Goal: Navigation & Orientation: Find specific page/section

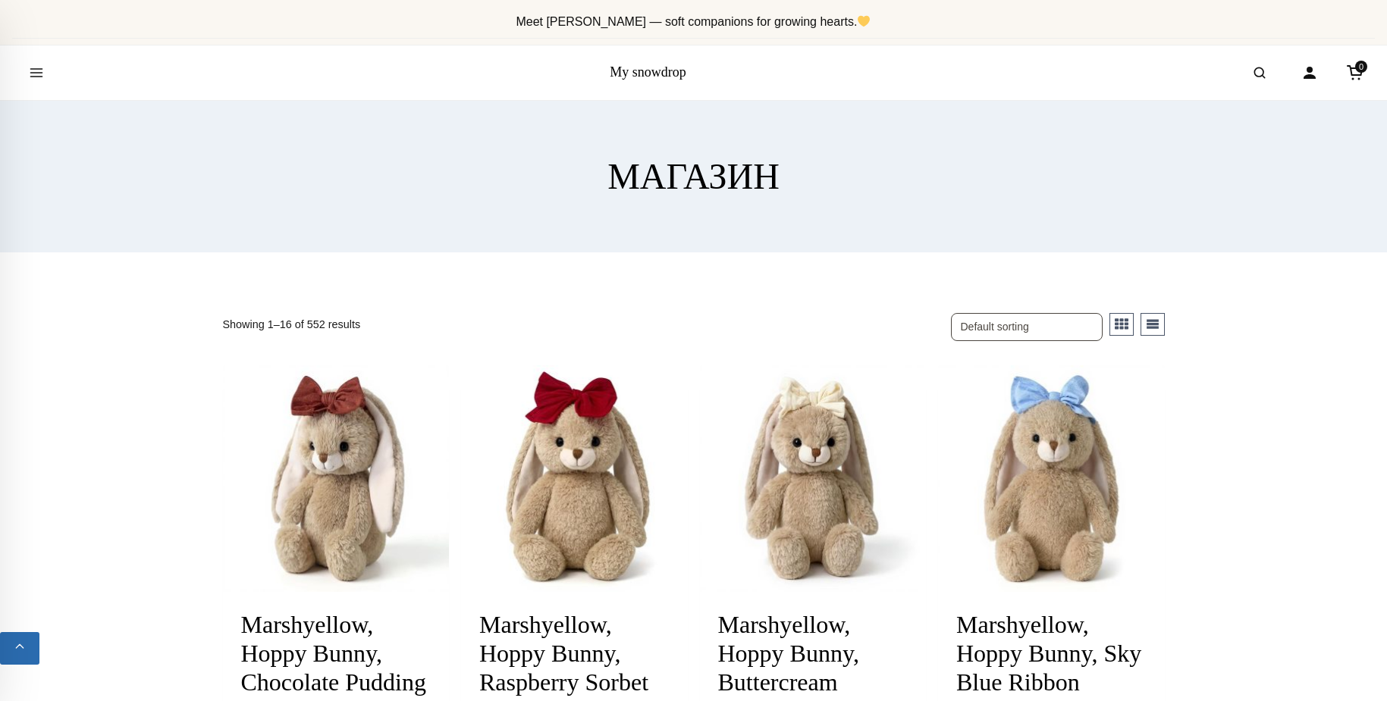
click at [1158, 324] on button "List" at bounding box center [1152, 324] width 24 height 23
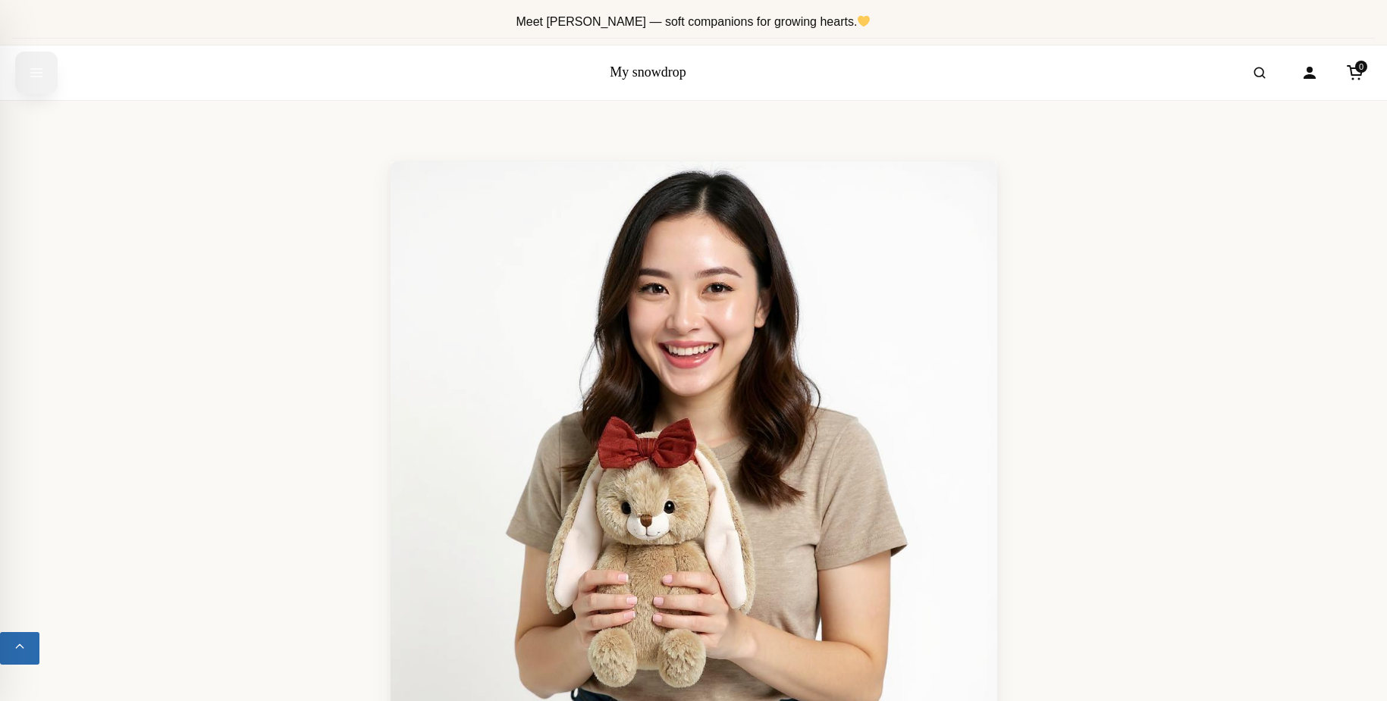
click at [41, 75] on icon "Open menu" at bounding box center [36, 72] width 15 height 27
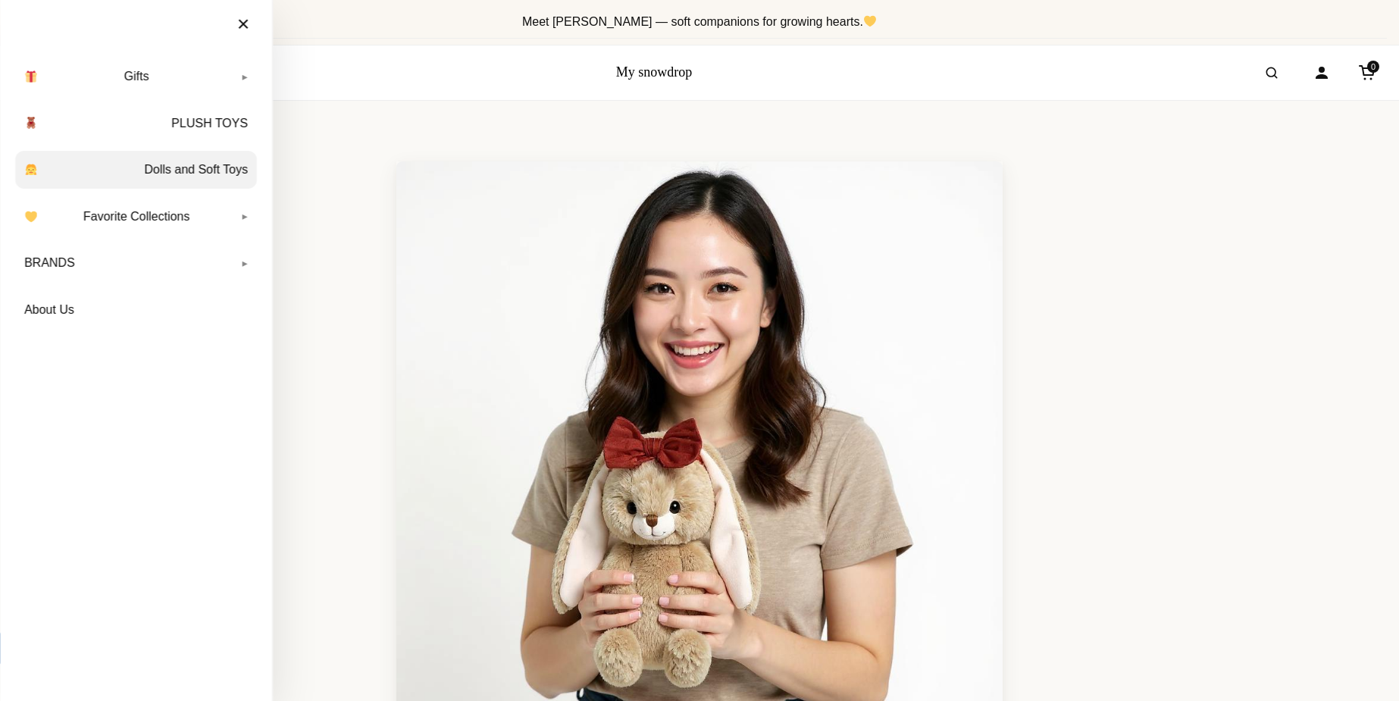
click at [208, 176] on link "Dolls and Soft Toys" at bounding box center [136, 170] width 242 height 38
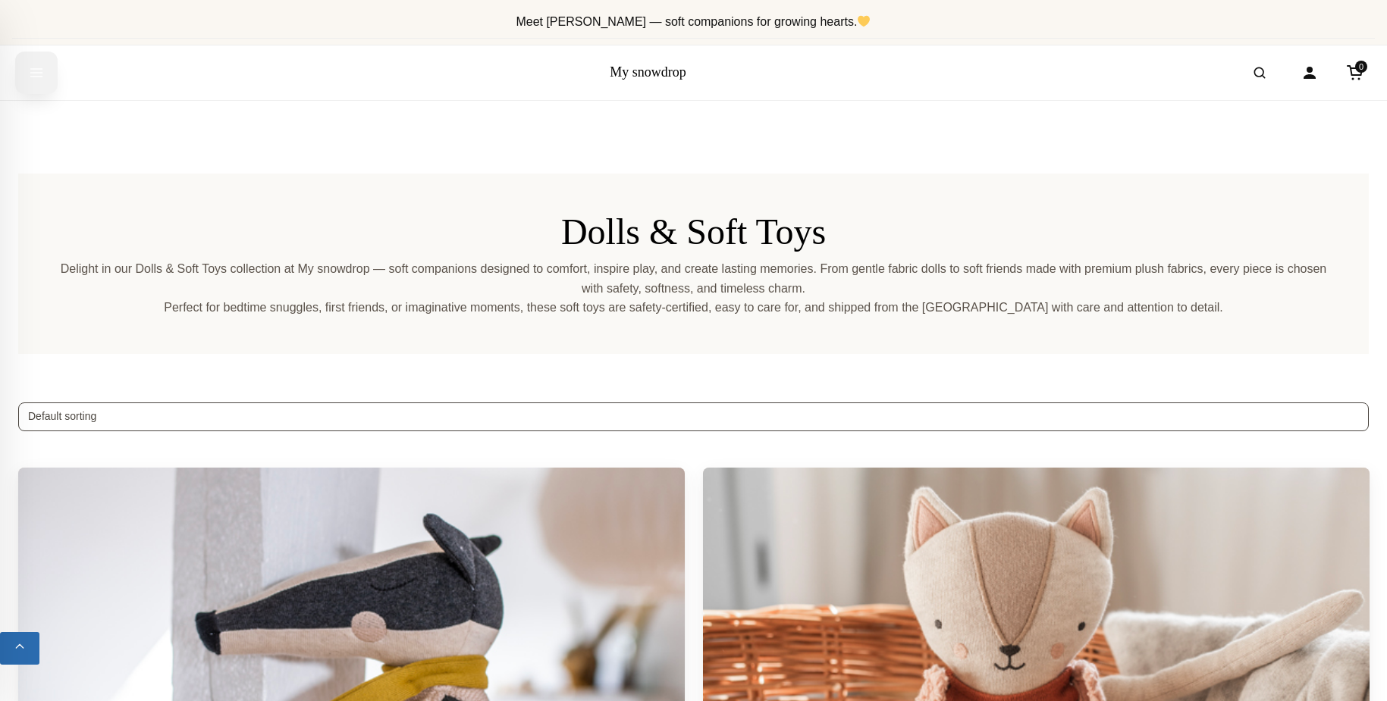
click at [34, 77] on icon "Open menu" at bounding box center [36, 73] width 11 height 8
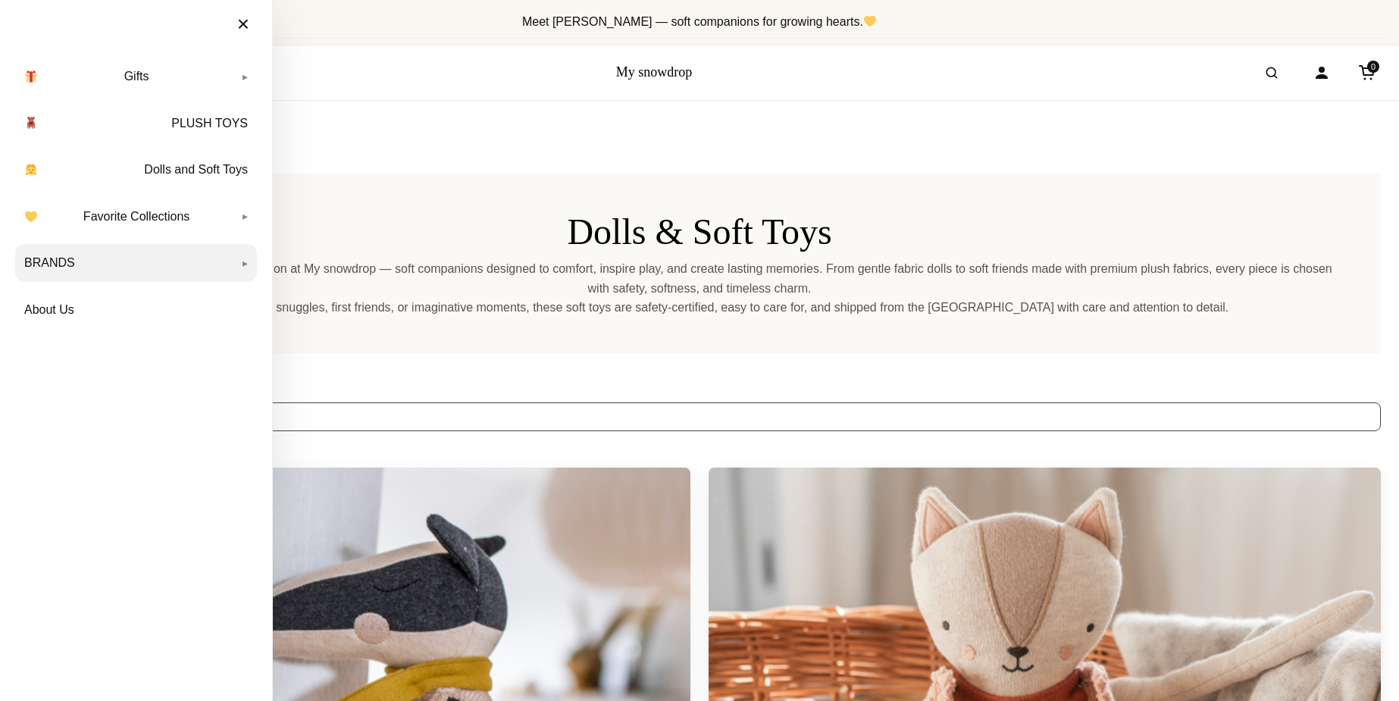
click at [252, 264] on link "BRANDS" at bounding box center [136, 263] width 242 height 38
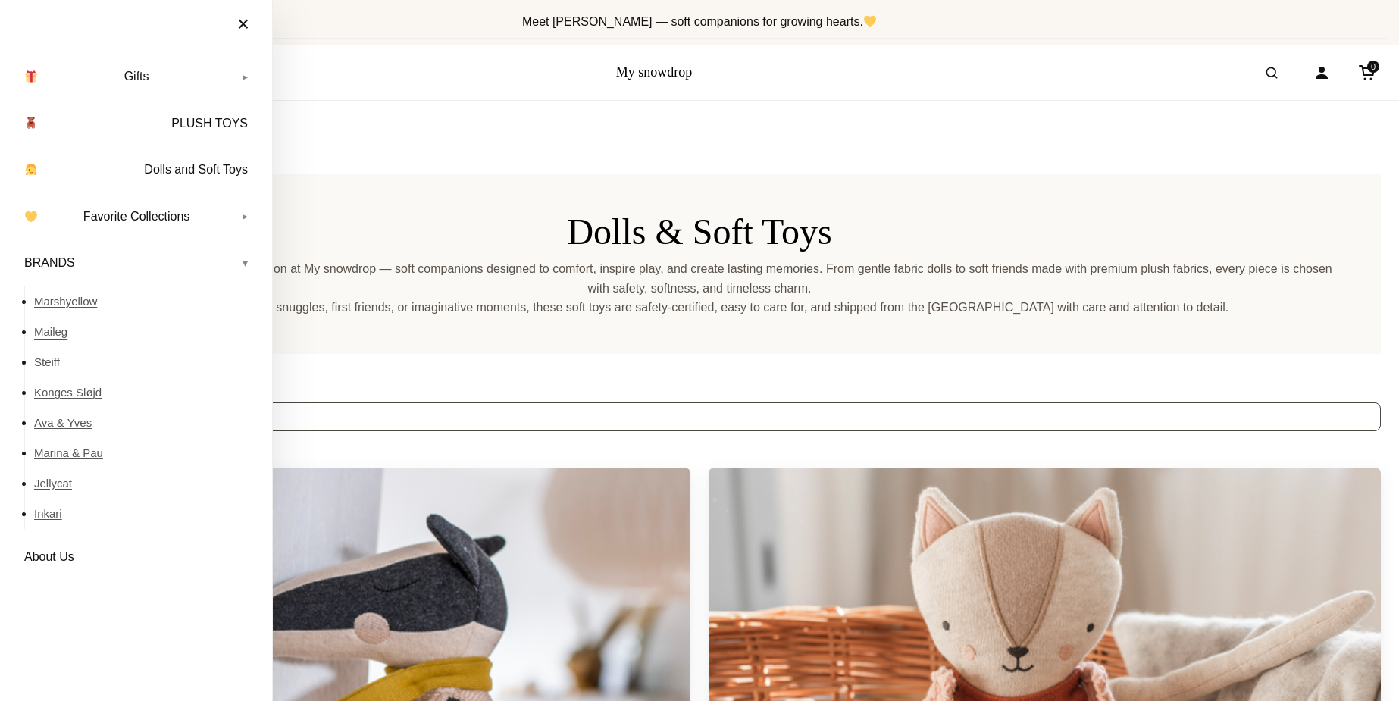
click at [45, 331] on link "Maileg" at bounding box center [145, 332] width 223 height 30
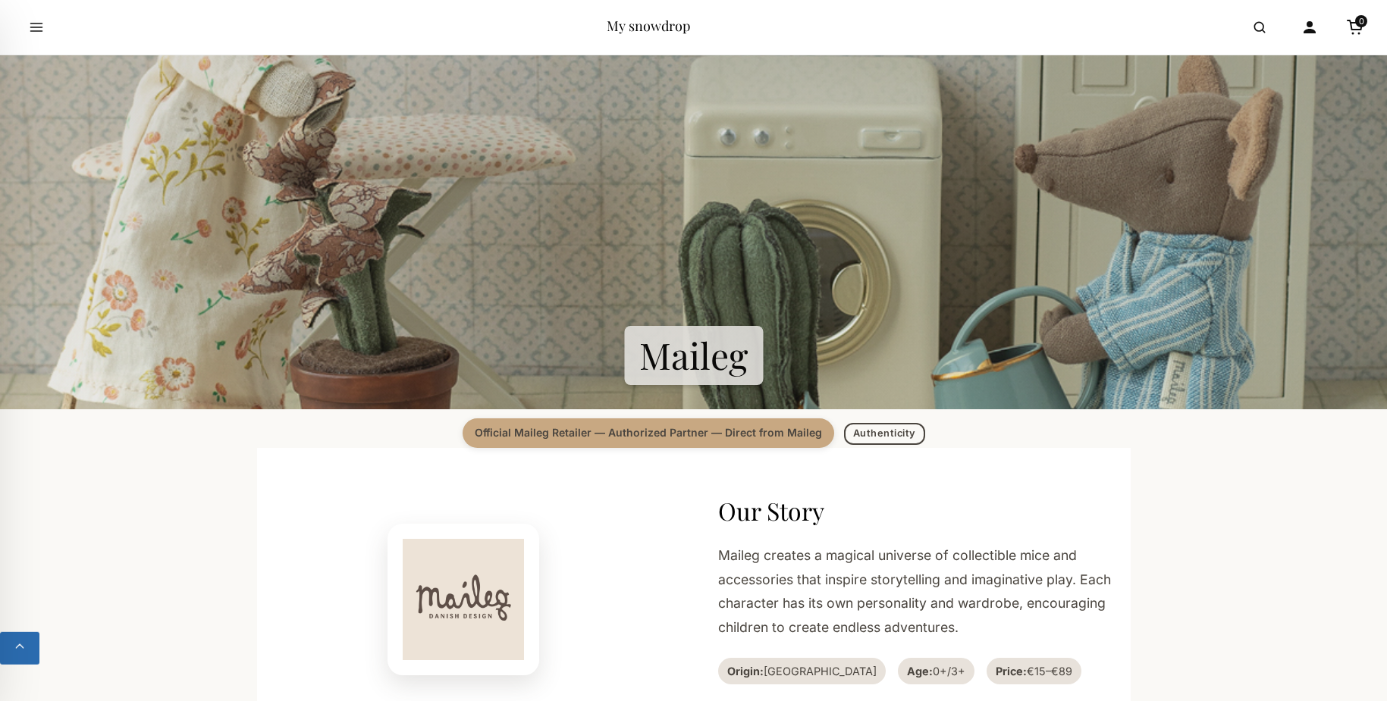
scroll to position [232, 0]
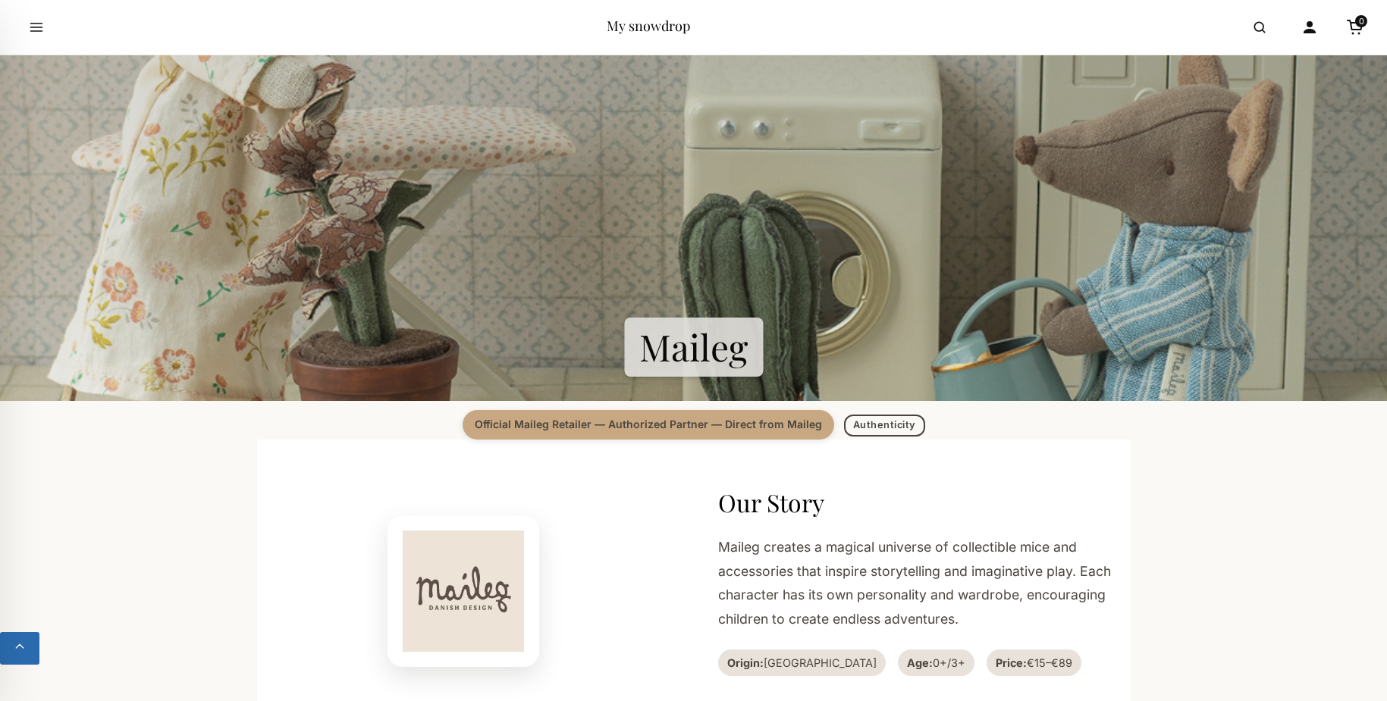
click at [712, 344] on section "Maileg" at bounding box center [693, 156] width 1387 height 491
click at [615, 430] on span "Official Maileg Retailer — Authorized Partner — Direct from Maileg" at bounding box center [647, 424] width 371 height 29
click at [876, 425] on link "Authenticity" at bounding box center [884, 425] width 81 height 22
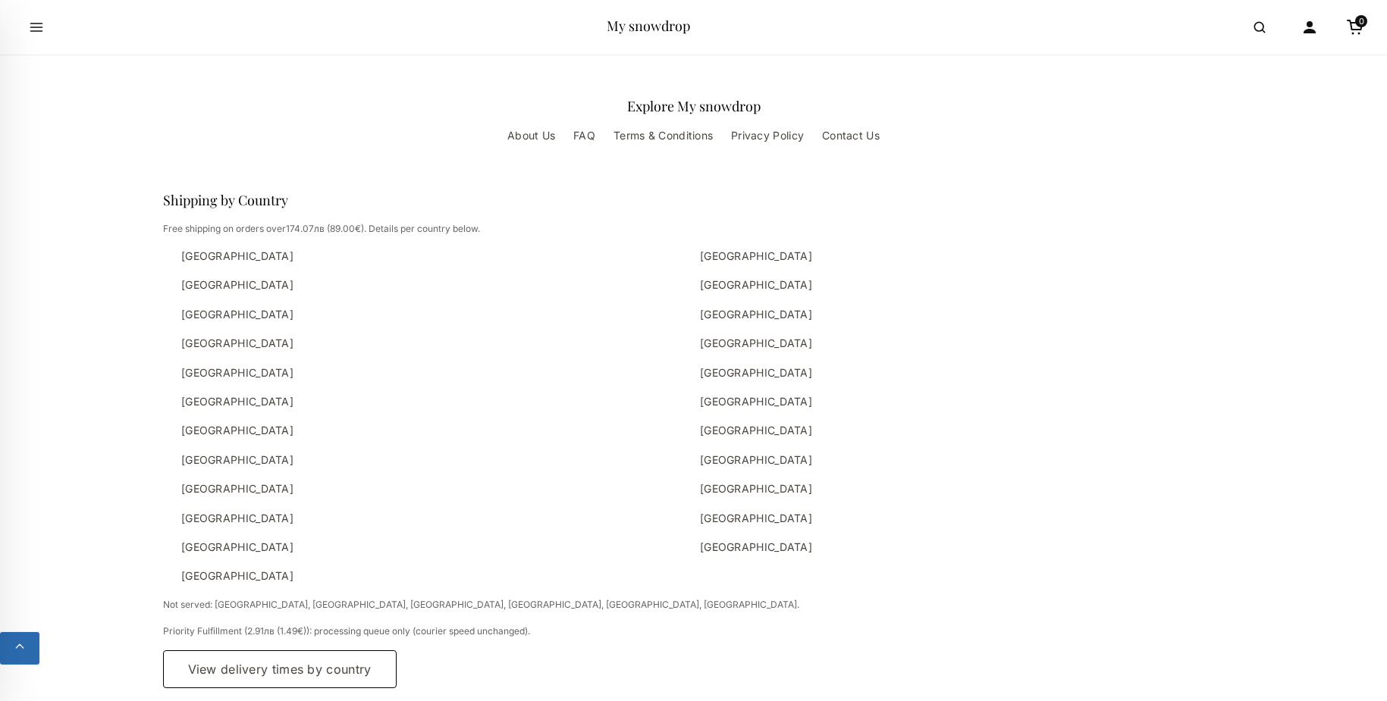
scroll to position [3726, 0]
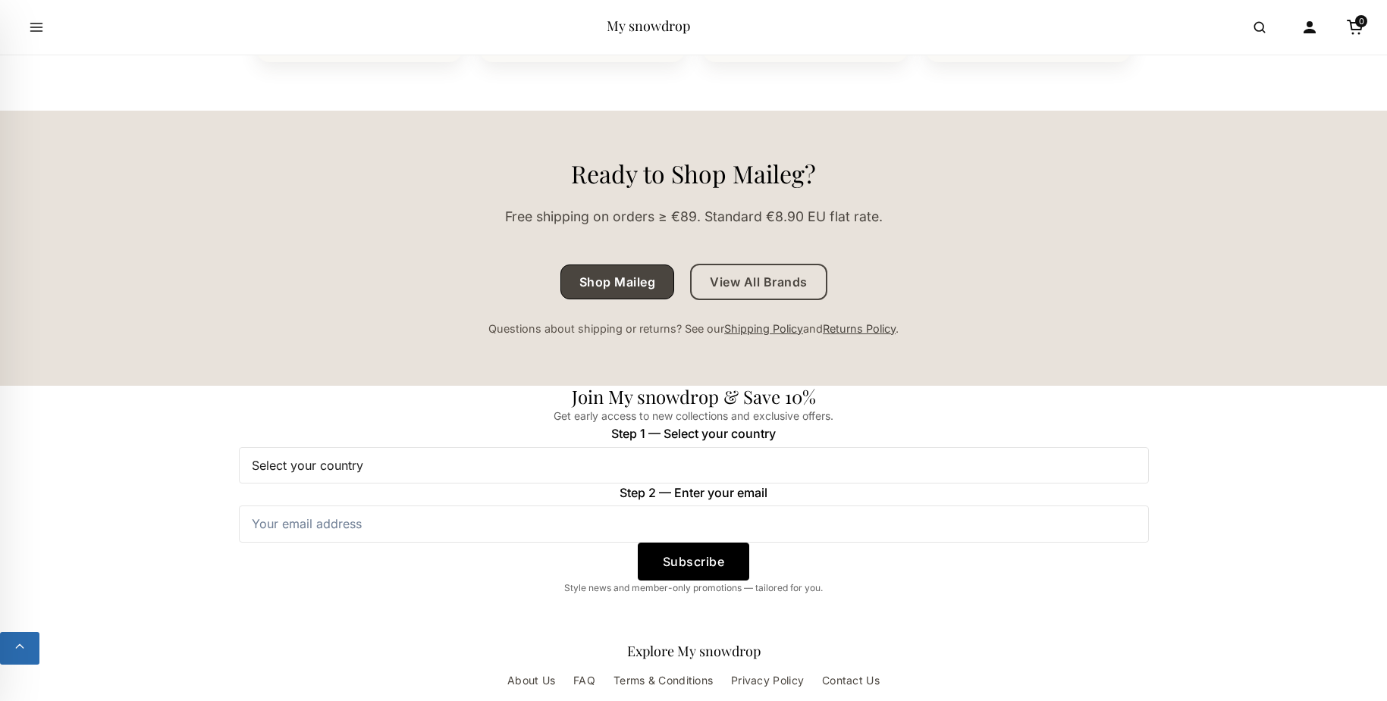
scroll to position [2088, 0]
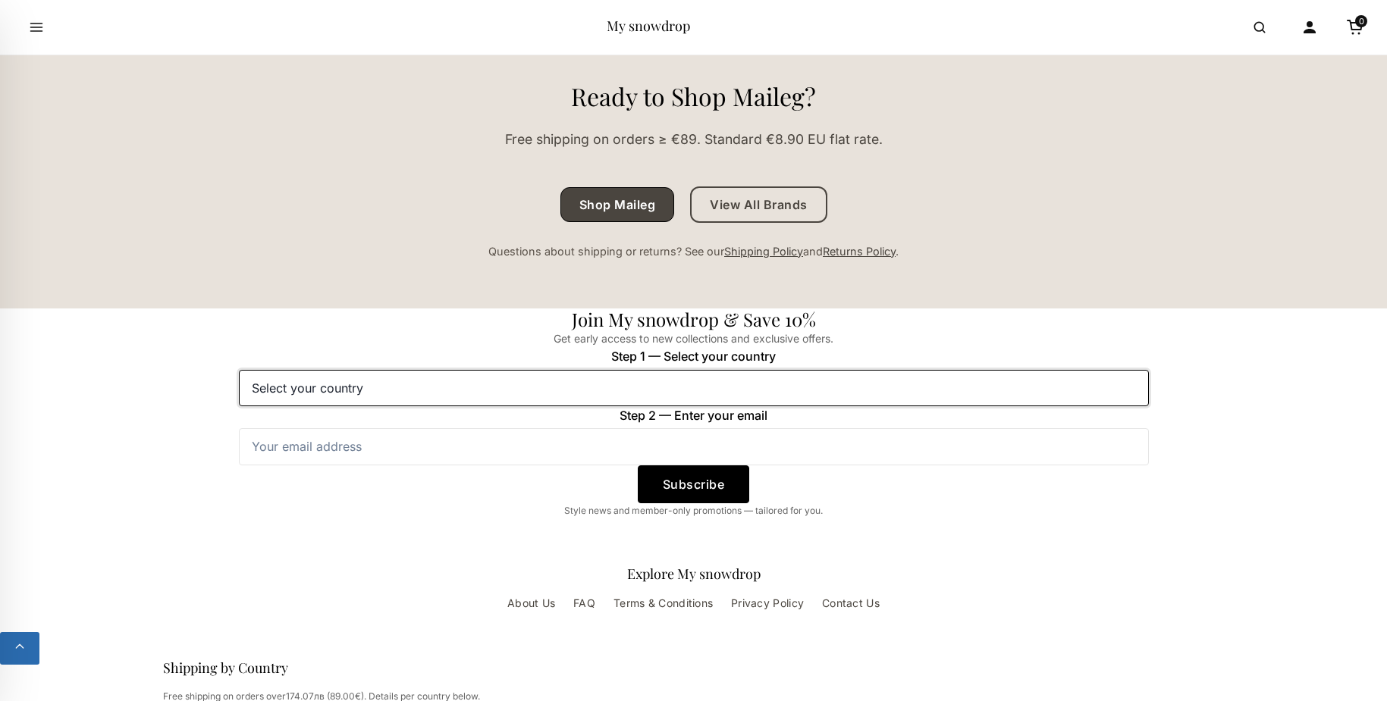
click at [239, 370] on select "Select your country [GEOGRAPHIC_DATA] [GEOGRAPHIC_DATA] [GEOGRAPHIC_DATA] [GEOG…" at bounding box center [694, 388] width 910 height 36
select select "[GEOGRAPHIC_DATA]"
click option "[GEOGRAPHIC_DATA]" at bounding box center [0, 0] width 0 height 0
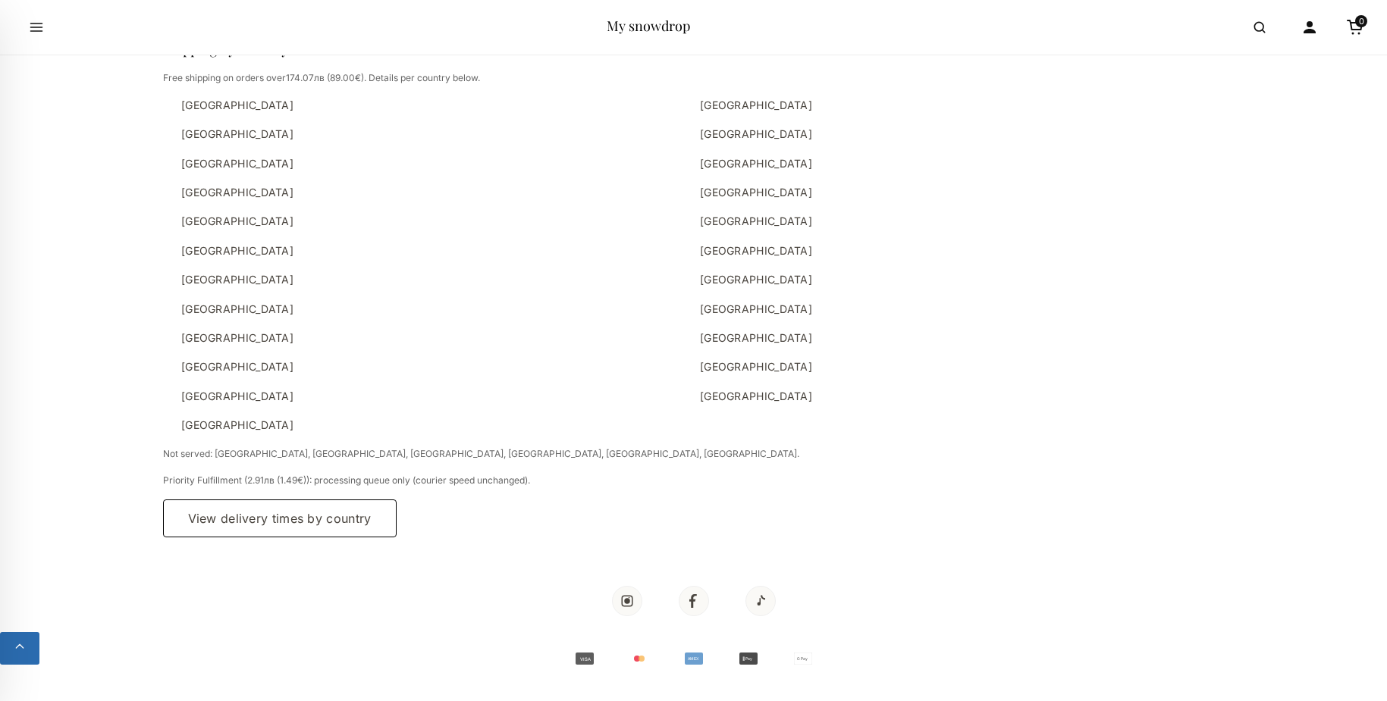
scroll to position [2734, 0]
